Goal: Transaction & Acquisition: Book appointment/travel/reservation

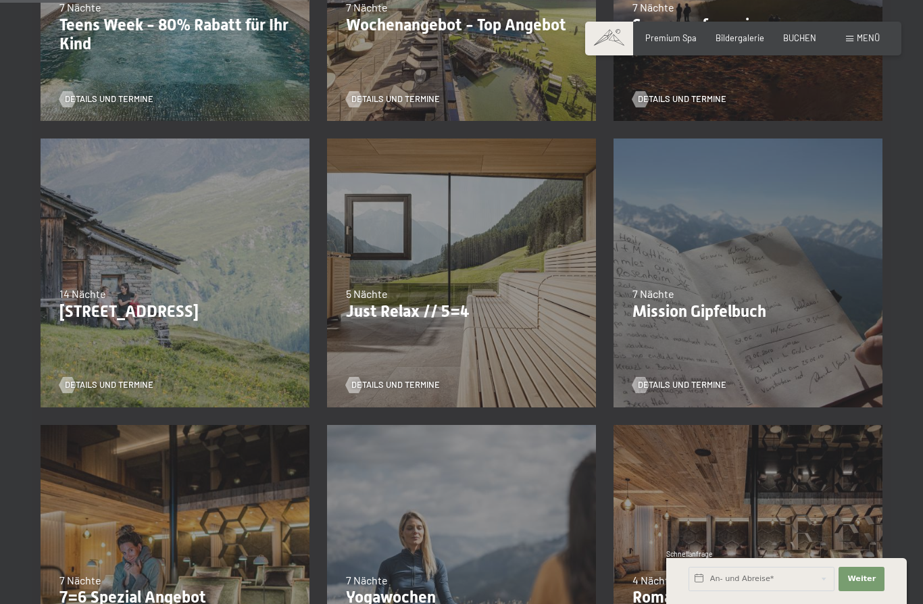
scroll to position [495, 0]
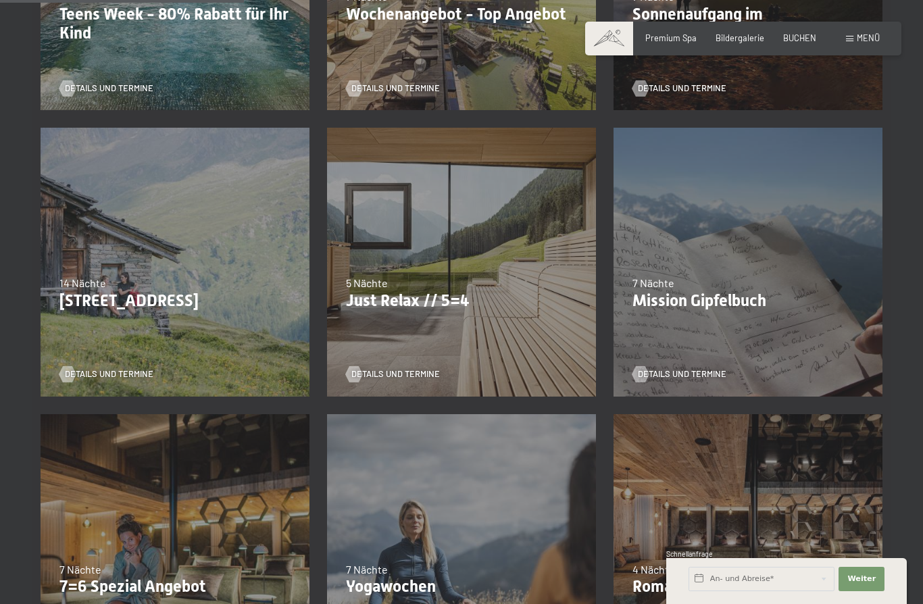
click at [389, 347] on span "Einwilligung Marketing*" at bounding box center [387, 341] width 112 height 14
click at [324, 347] on input "Einwilligung Marketing*" at bounding box center [317, 341] width 14 height 14
click at [387, 303] on p "Just Relax // 5=4" at bounding box center [461, 301] width 231 height 20
click at [362, 347] on span "Einwilligung Marketing*" at bounding box center [387, 341] width 112 height 14
click at [324, 347] on input "Einwilligung Marketing*" at bounding box center [317, 341] width 14 height 14
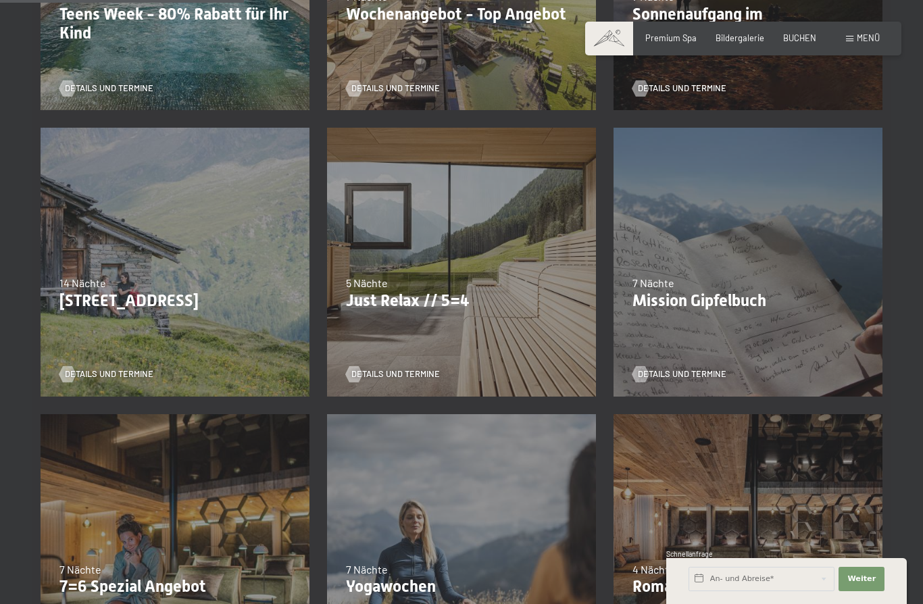
checkbox input "false"
click at [437, 277] on div "5 Nächte" at bounding box center [461, 283] width 231 height 15
click at [413, 299] on p "Just Relax // 5=4" at bounding box center [461, 301] width 231 height 20
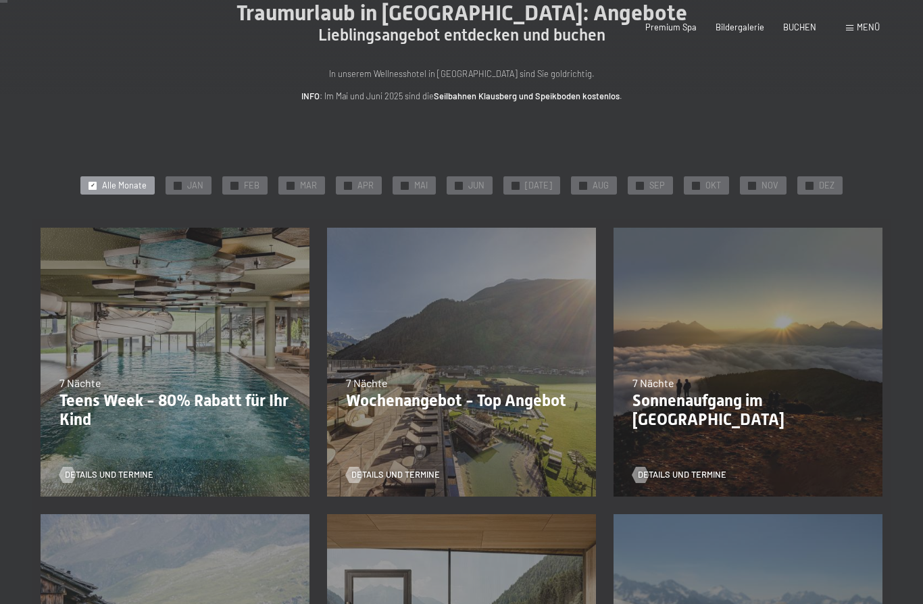
scroll to position [0, 0]
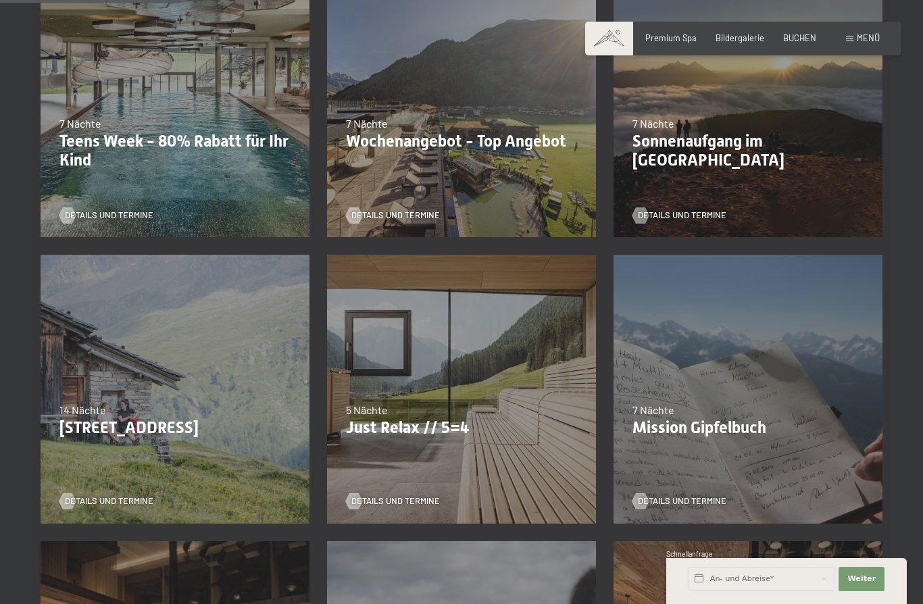
click at [403, 423] on p "Just Relax // 5=4" at bounding box center [461, 428] width 231 height 20
click at [407, 418] on p "Just Relax // 5=4" at bounding box center [461, 428] width 231 height 20
click at [399, 503] on span "Details und Termine" at bounding box center [409, 501] width 89 height 12
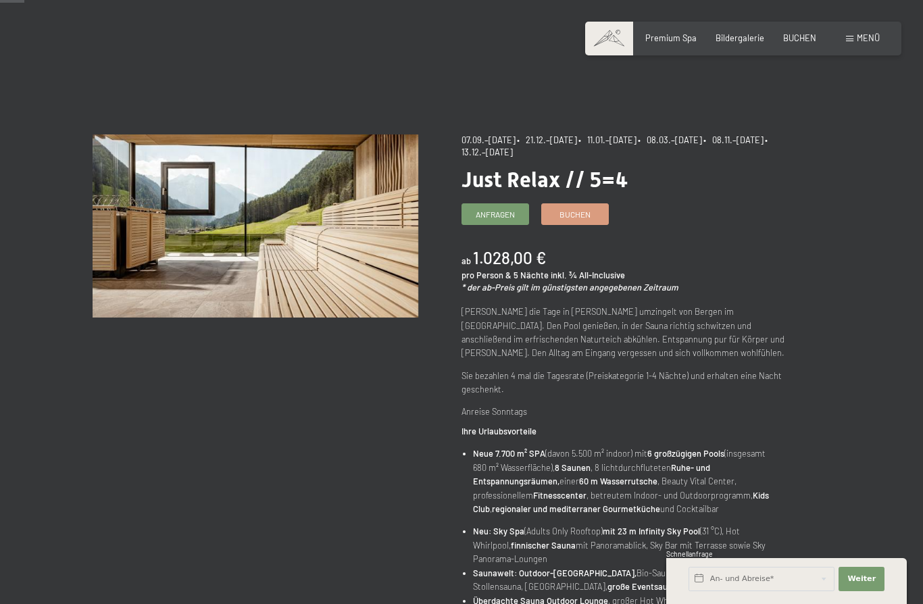
scroll to position [30, 0]
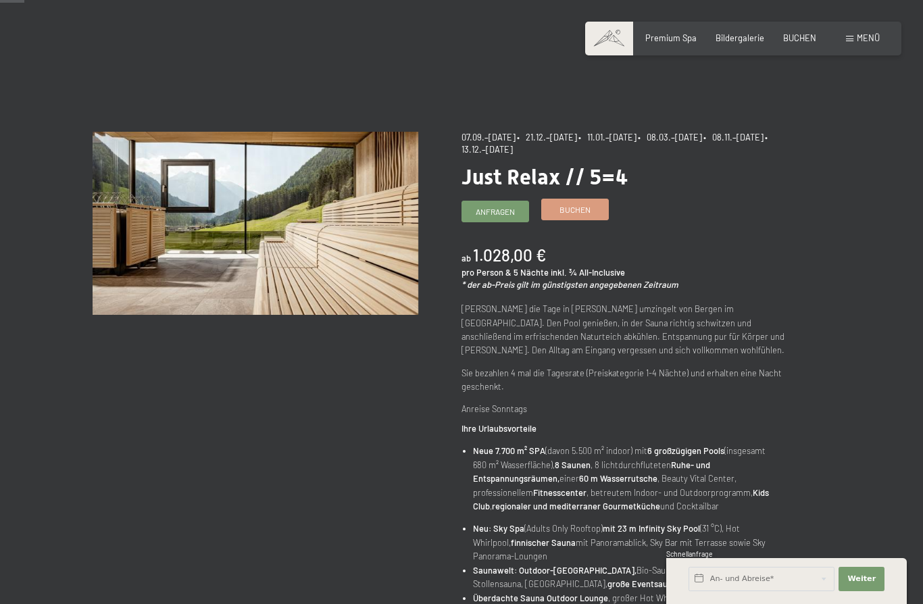
click at [573, 208] on span "Buchen" at bounding box center [575, 209] width 31 height 11
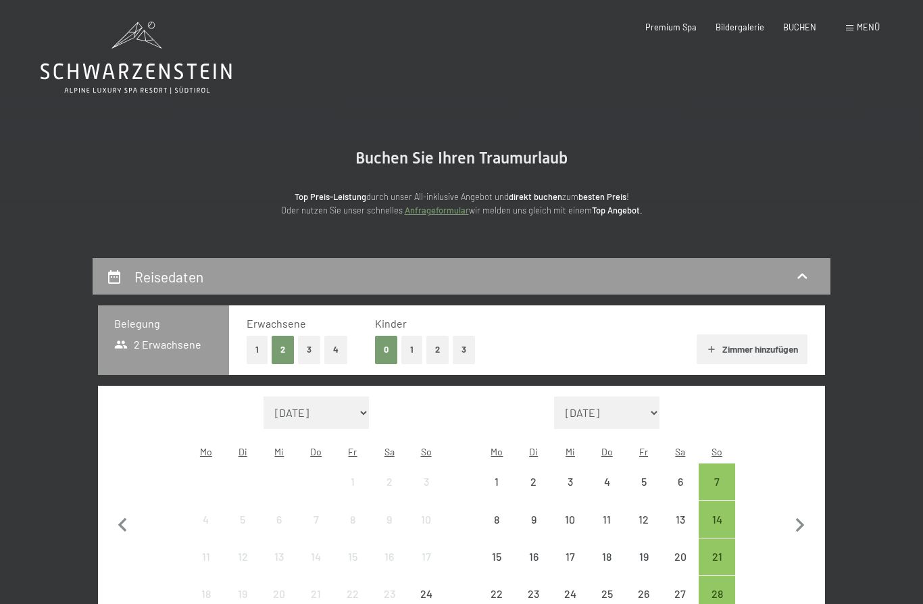
select select "2025-09-01"
select select "2025-10-01"
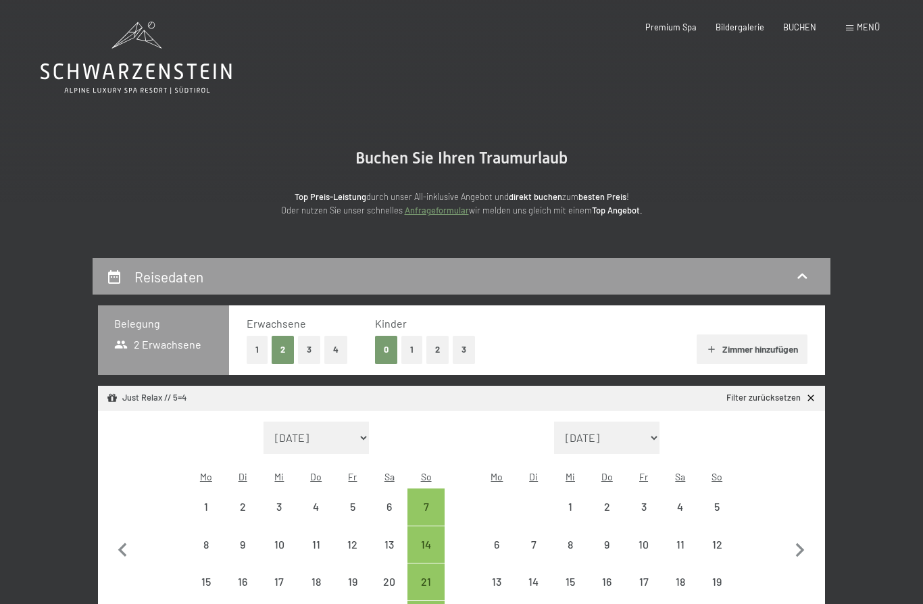
select select "2025-09-01"
select select "2025-10-01"
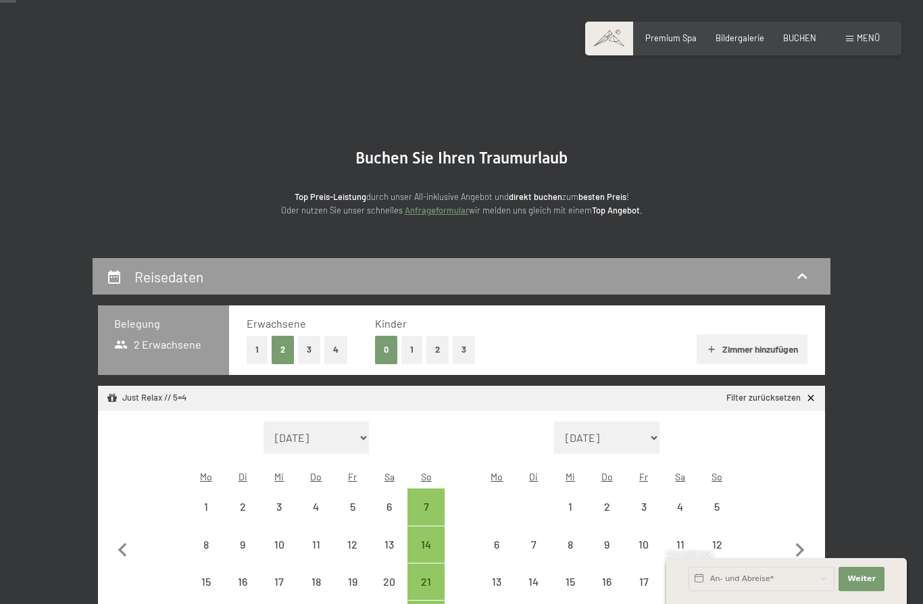
scroll to position [45, 0]
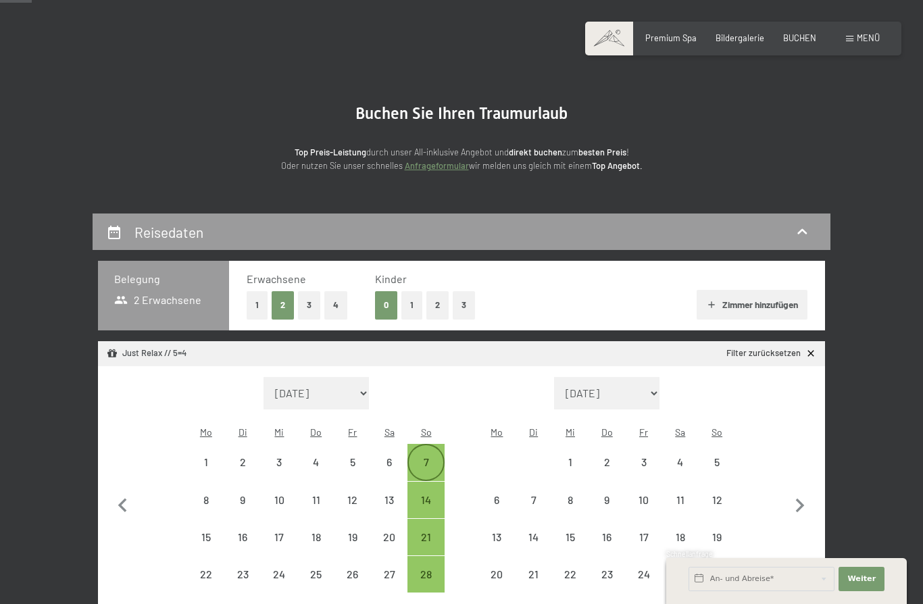
click at [424, 445] on div "7" at bounding box center [426, 462] width 34 height 34
select select "2025-09-01"
select select "2025-10-01"
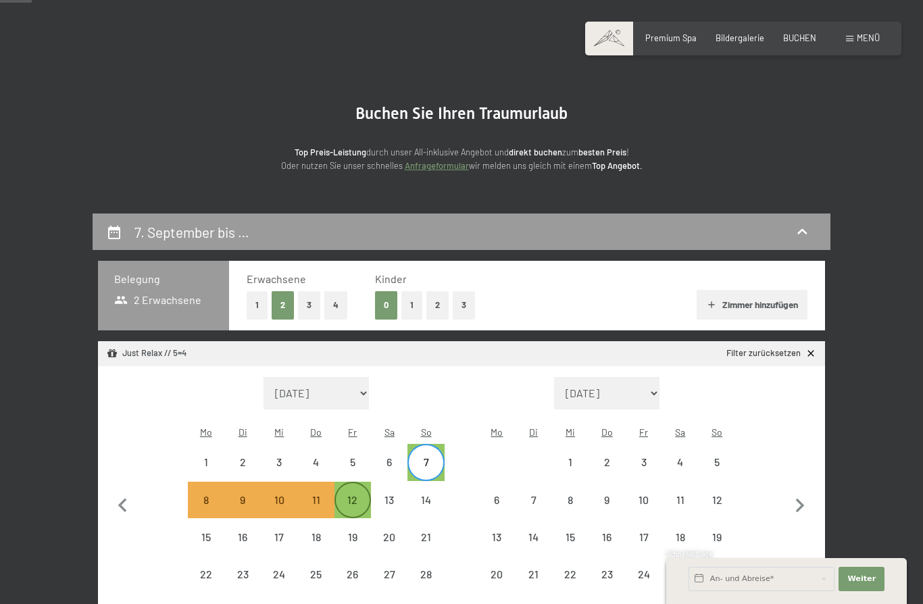
click at [347, 495] on div "12" at bounding box center [353, 512] width 34 height 34
select select "2025-09-01"
select select "2025-10-01"
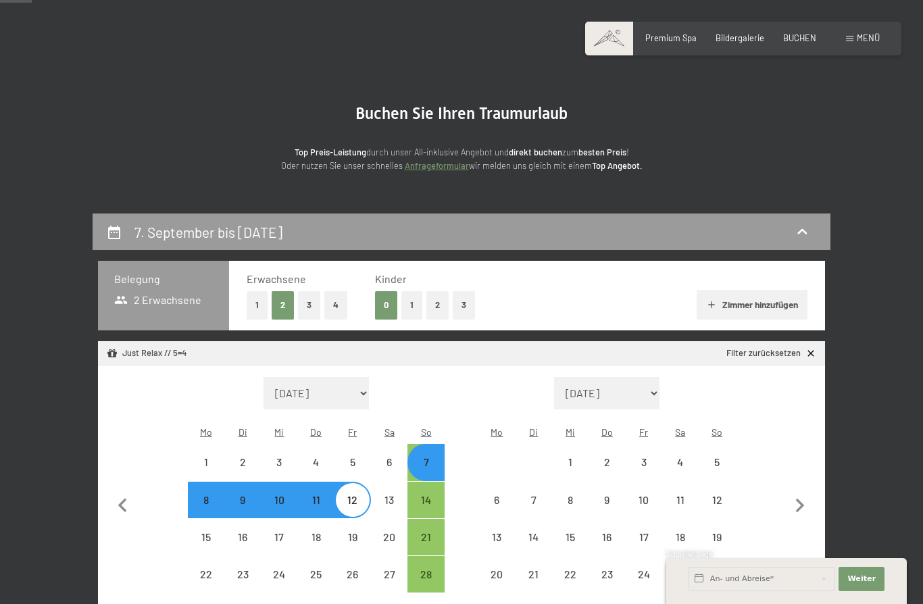
select select "2025-09-01"
select select "2025-10-01"
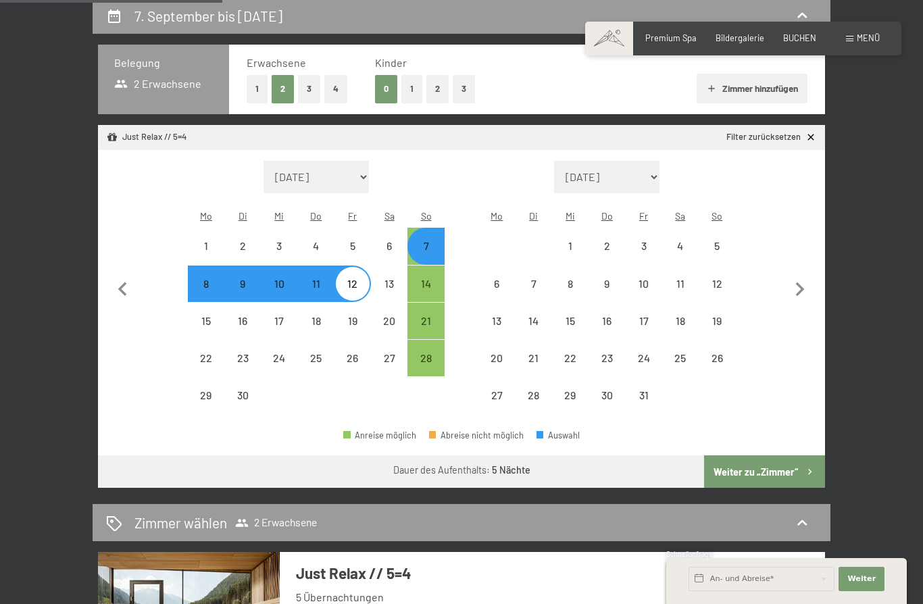
scroll to position [0, 0]
